Goal: Find specific fact: Find specific fact

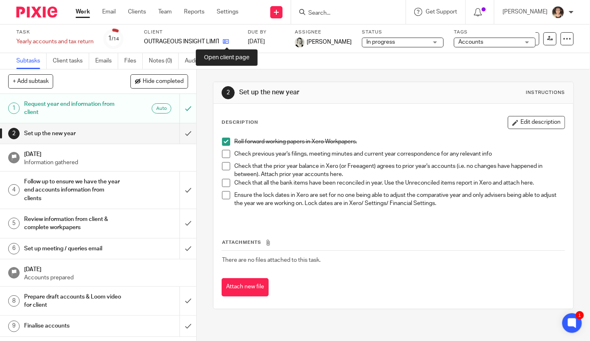
click at [227, 40] on icon at bounding box center [226, 41] width 6 height 6
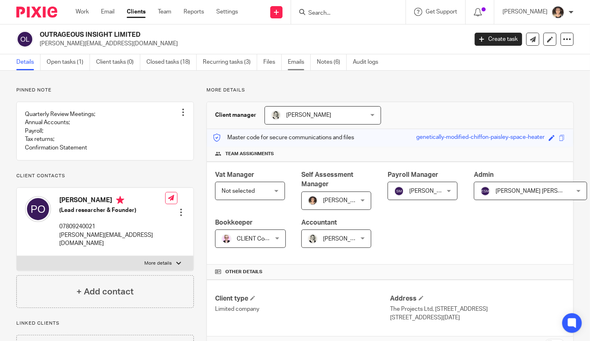
click at [295, 67] on link "Emails" at bounding box center [299, 62] width 23 height 16
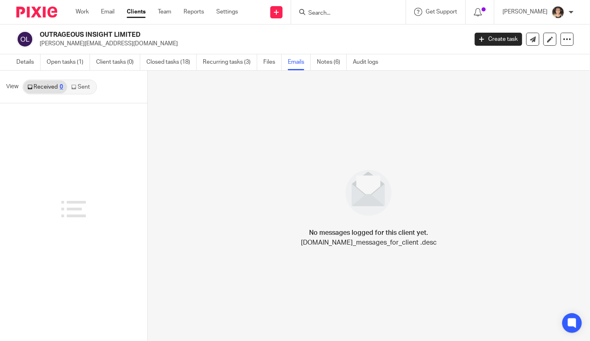
click at [82, 87] on link "Sent" at bounding box center [81, 87] width 29 height 13
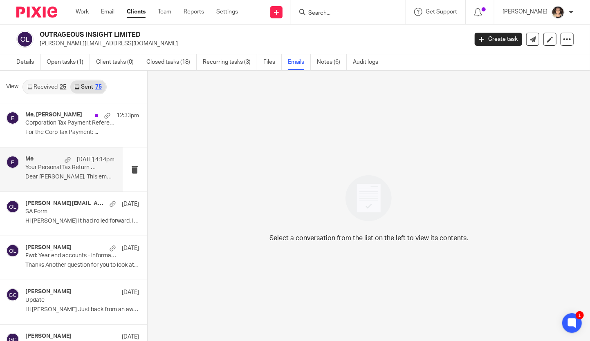
click at [53, 178] on p "Dear Patrick, This email is to confirm that..." at bounding box center [69, 177] width 89 height 7
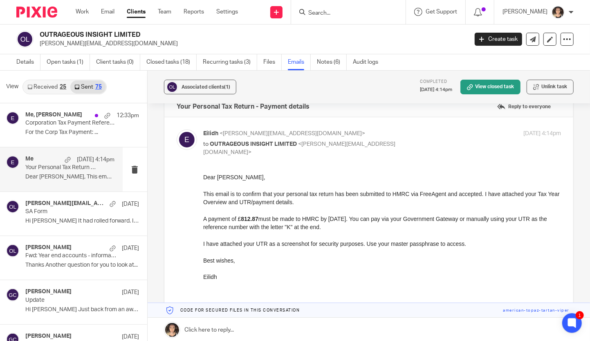
scroll to position [56, 0]
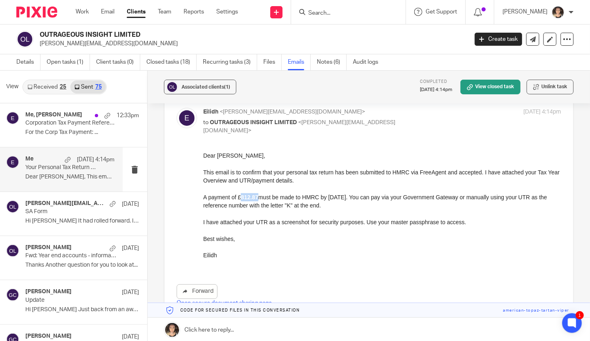
drag, startPoint x: 262, startPoint y: 197, endPoint x: 243, endPoint y: 196, distance: 18.4
click at [243, 196] on strong "812.87" at bounding box center [248, 197] width 17 height 7
copy strong "812.87"
